Goal: Task Accomplishment & Management: Manage account settings

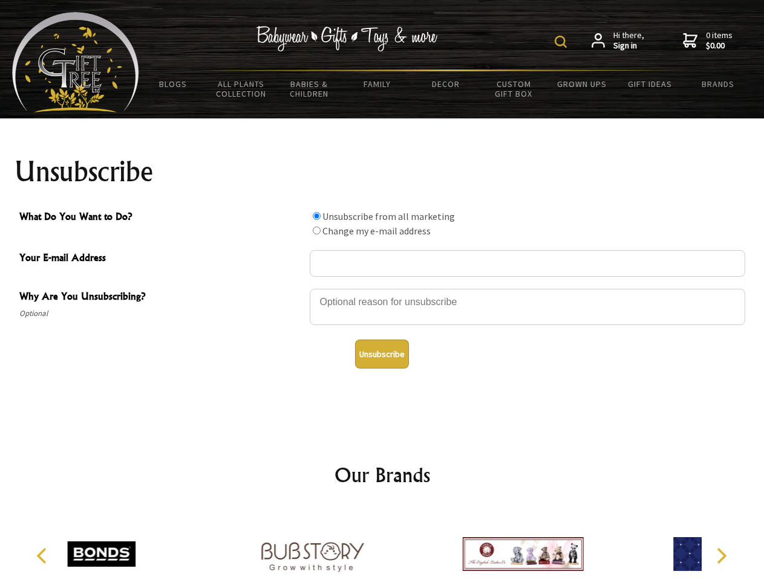
click at [562, 42] on img at bounding box center [560, 42] width 12 height 12
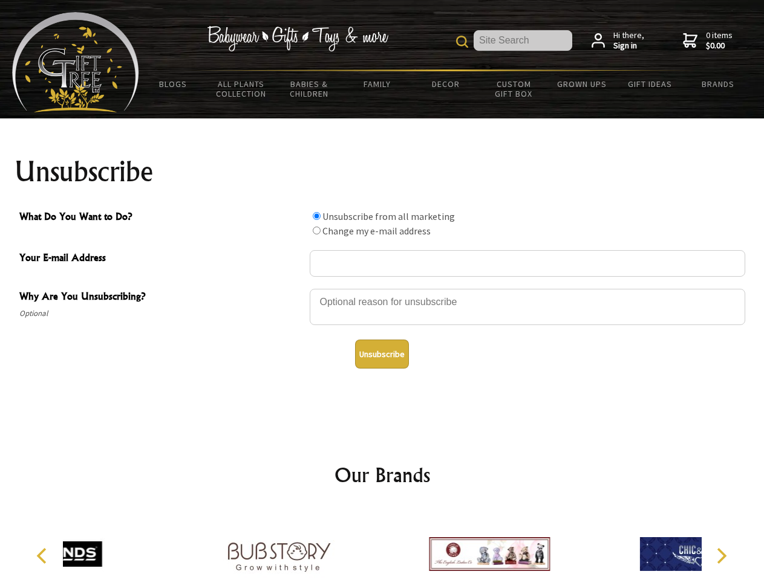
click at [382, 288] on div at bounding box center [527, 309] width 435 height 42
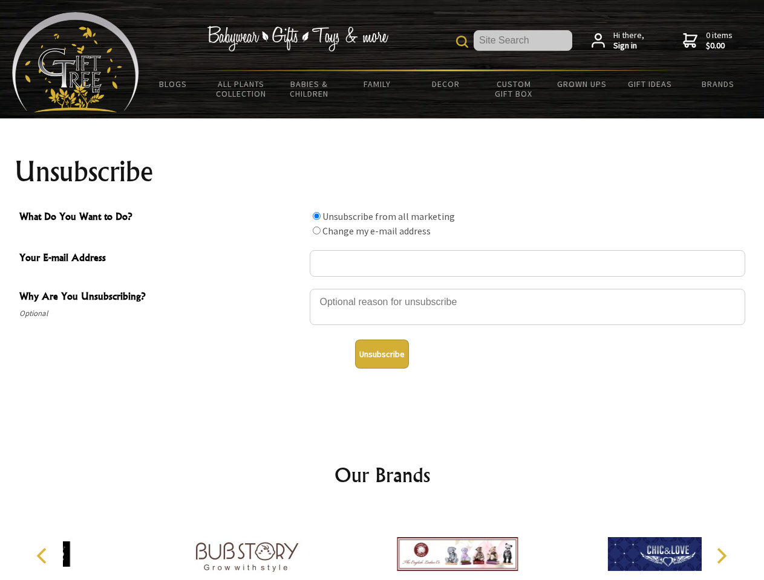
click at [316, 216] on input "What Do You Want to Do?" at bounding box center [317, 216] width 8 height 8
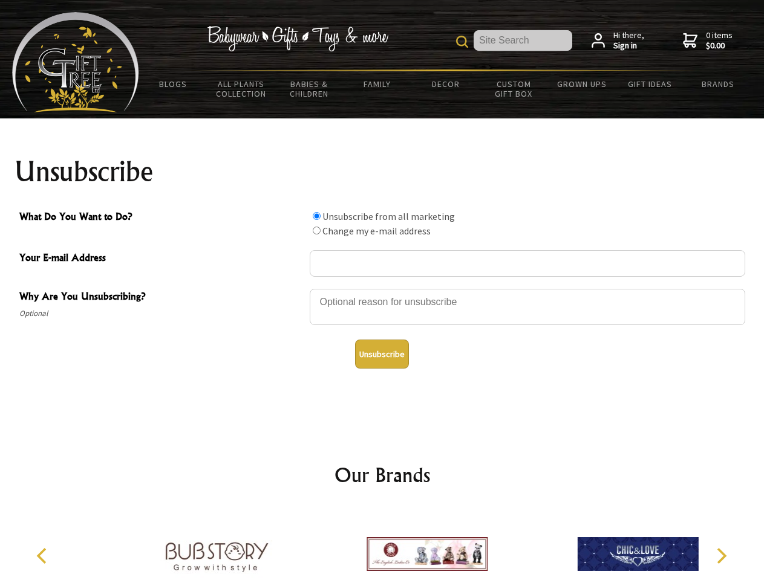
click at [316, 230] on input "What Do You Want to Do?" at bounding box center [317, 231] width 8 height 8
radio input "true"
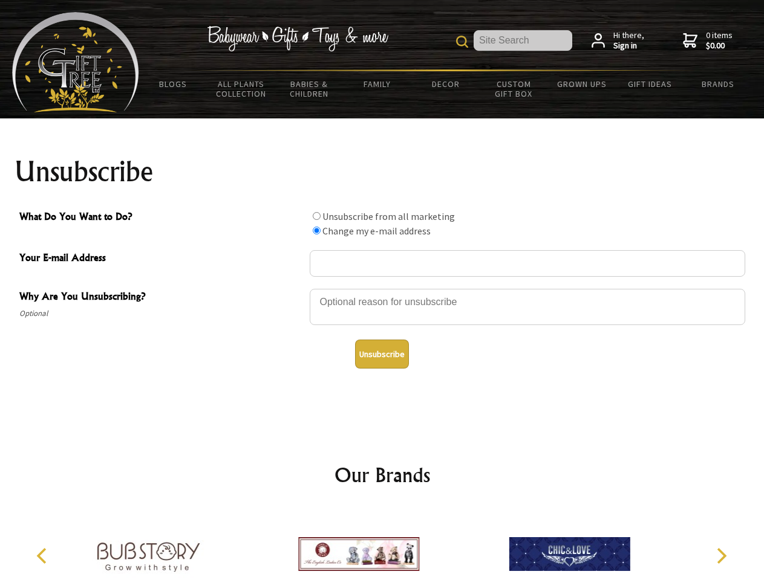
click at [381, 354] on button "Unsubscribe" at bounding box center [382, 354] width 54 height 29
click at [382, 545] on img at bounding box center [358, 554] width 121 height 91
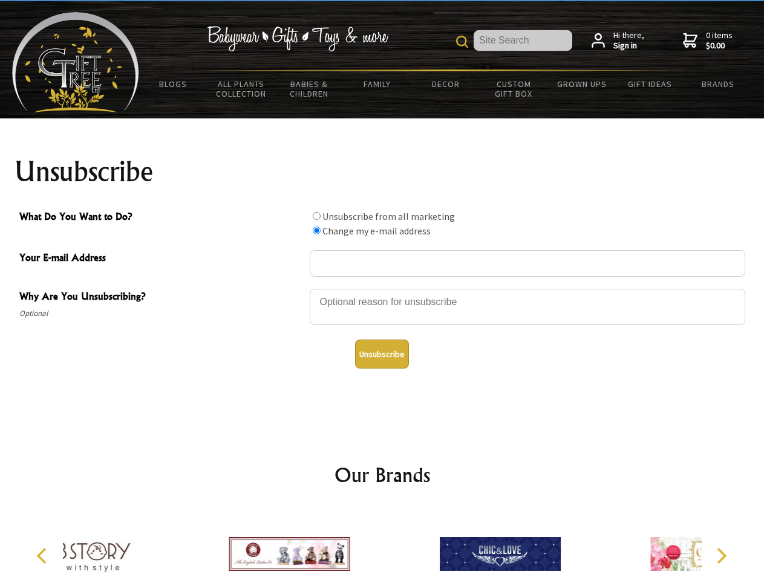
click at [44, 556] on icon "Previous" at bounding box center [43, 556] width 16 height 16
click at [721, 556] on icon "Next" at bounding box center [720, 556] width 16 height 16
